Goal: Register for event/course

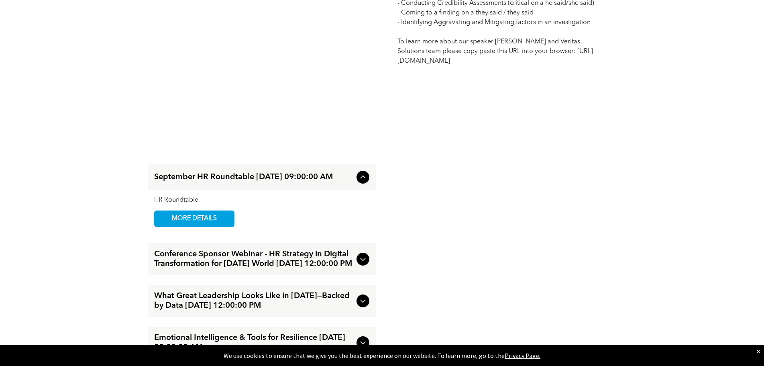
scroll to position [1178, 0]
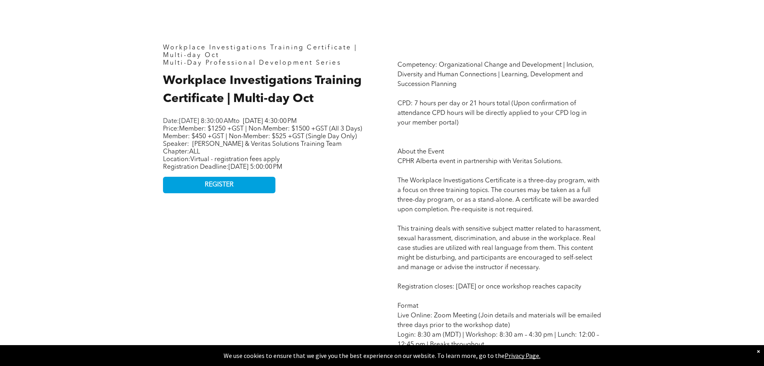
scroll to position [375, 0]
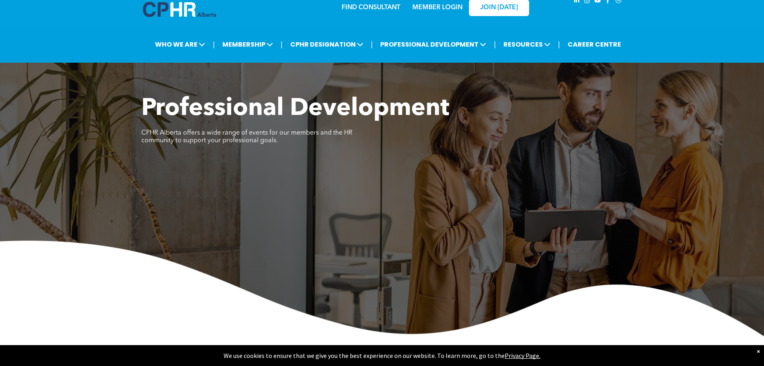
scroll to position [0, 0]
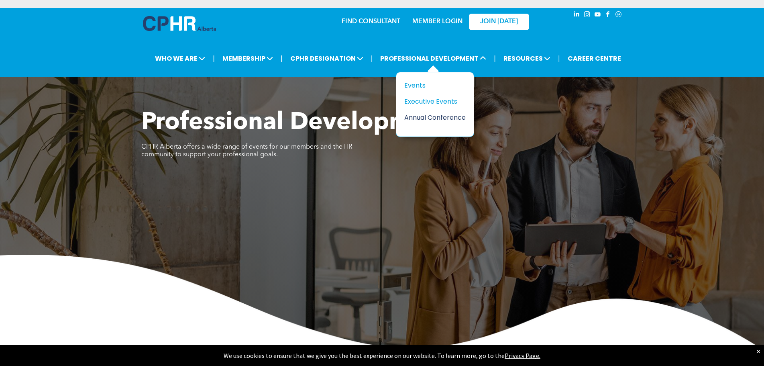
click at [445, 116] on div "Annual Conference" at bounding box center [431, 117] width 55 height 10
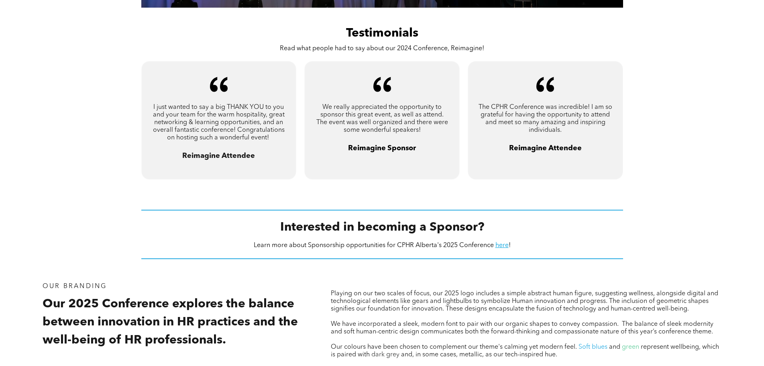
scroll to position [643, 0]
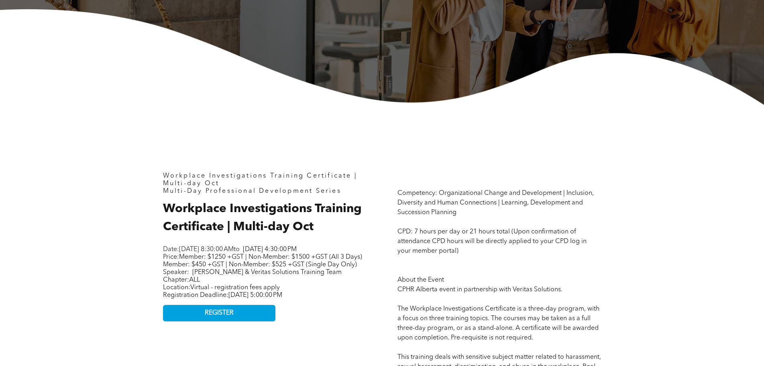
scroll to position [268, 0]
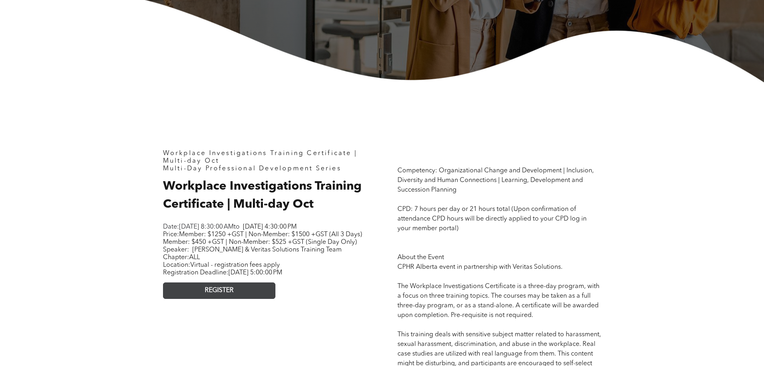
click at [222, 299] on link "REGISTER" at bounding box center [219, 290] width 112 height 16
